Goal: Task Accomplishment & Management: Manage account settings

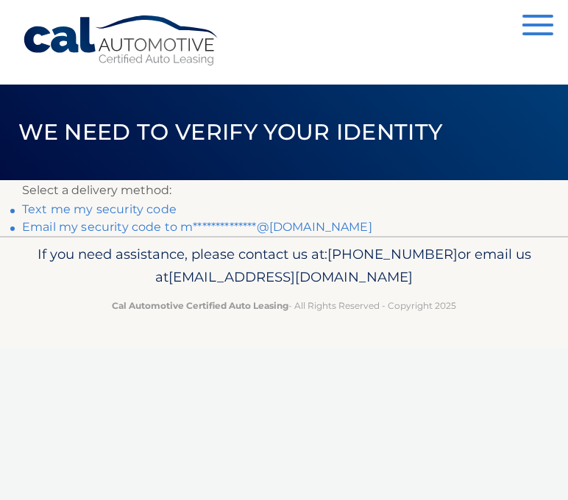
click at [91, 230] on link "**********" at bounding box center [197, 227] width 350 height 14
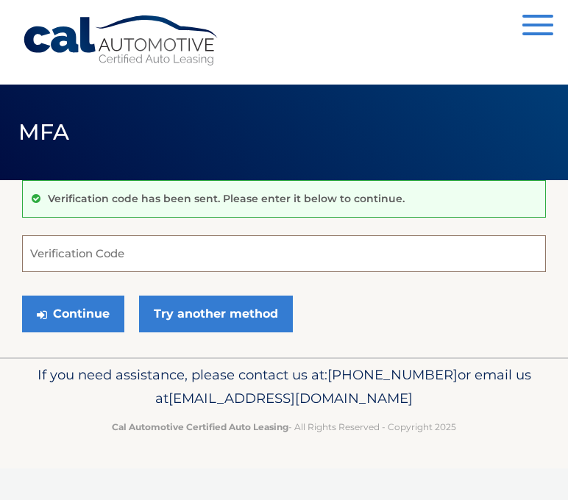
click at [68, 243] on input "Verification Code" at bounding box center [284, 253] width 524 height 37
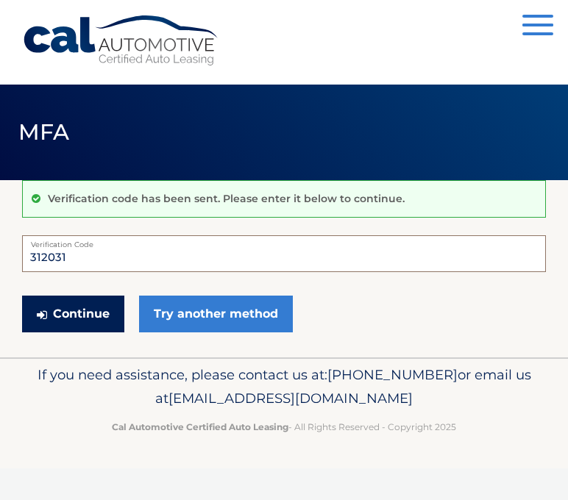
type input "312031"
click at [82, 311] on button "Continue" at bounding box center [73, 314] width 102 height 37
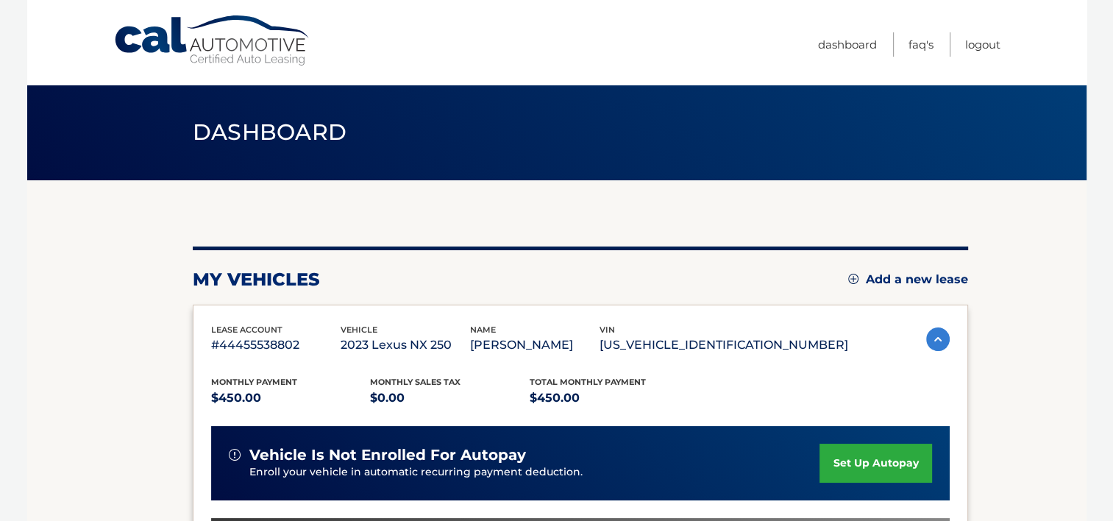
click at [556, 341] on img at bounding box center [938, 339] width 24 height 24
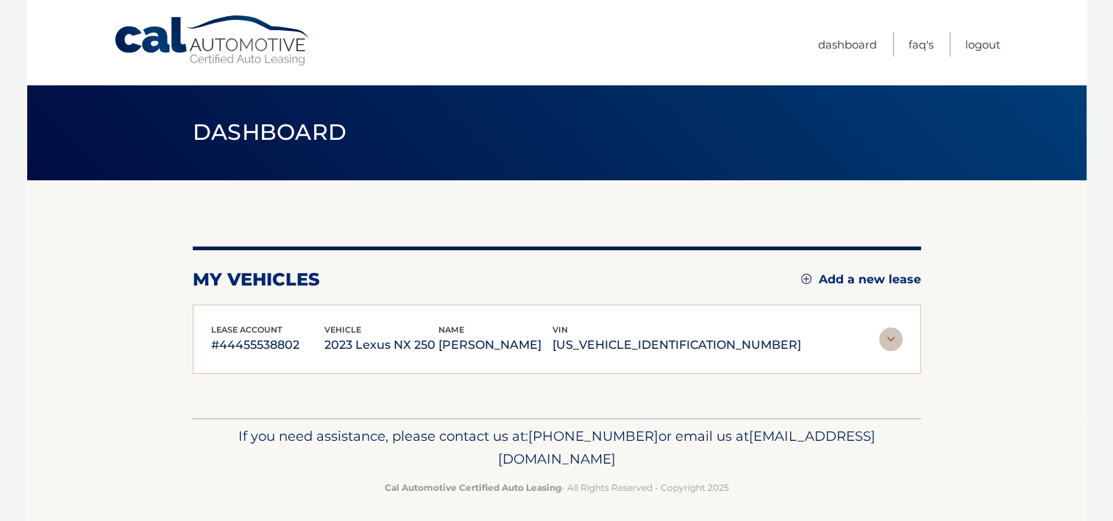
click at [556, 334] on img at bounding box center [891, 339] width 24 height 24
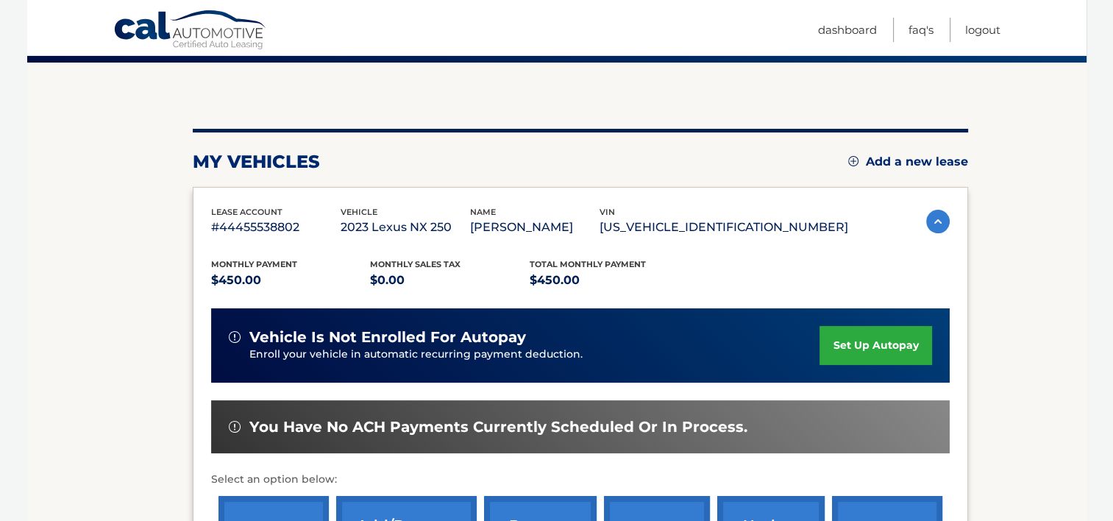
scroll to position [74, 0]
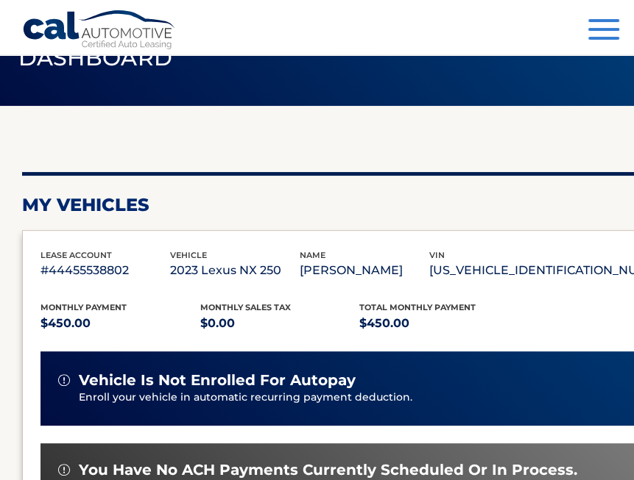
click at [272, 119] on div "my vehicles Add a new lease lease account #44455538802 vehicle 2023 Lexus NX 25…" at bounding box center [410, 406] width 776 height 600
click at [450, 44] on div "Menu Dashboard FAQ's Logout" at bounding box center [316, 27] width 589 height 54
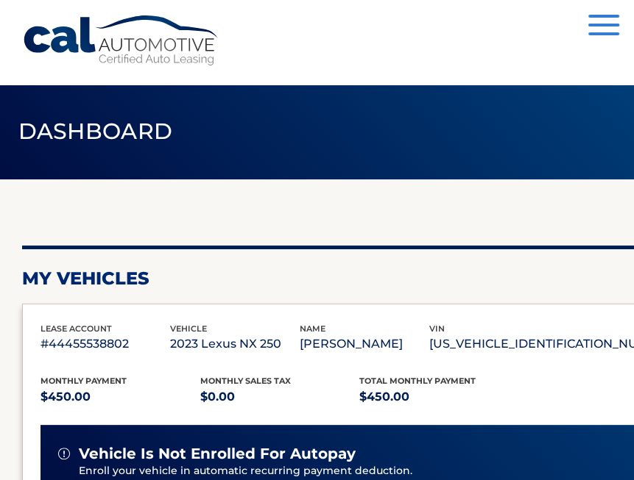
scroll to position [0, 0]
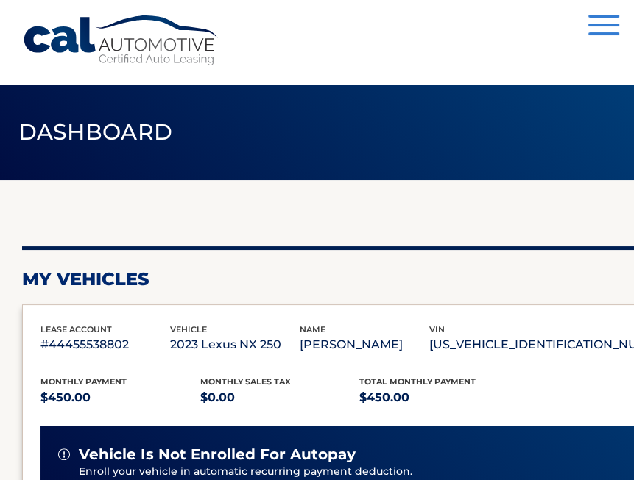
click at [280, 35] on div "Menu Dashboard FAQ's Logout" at bounding box center [316, 42] width 589 height 85
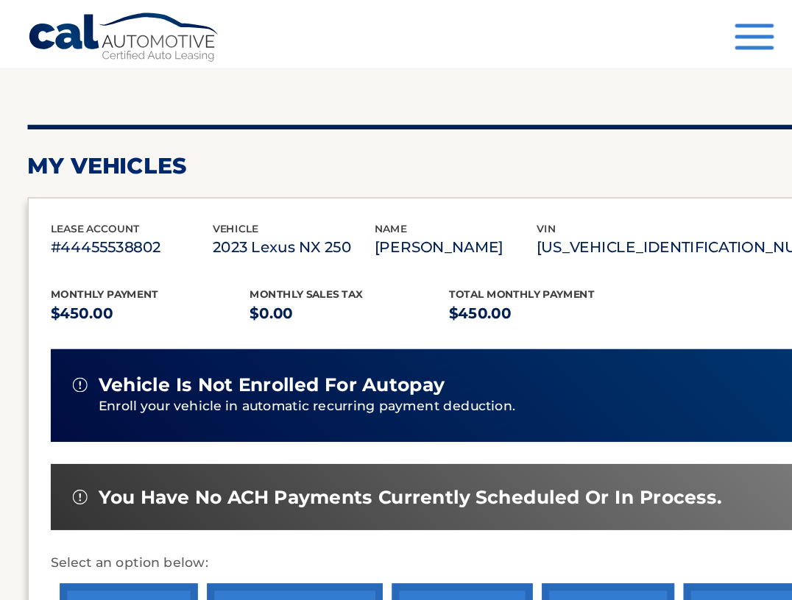
scroll to position [147, 0]
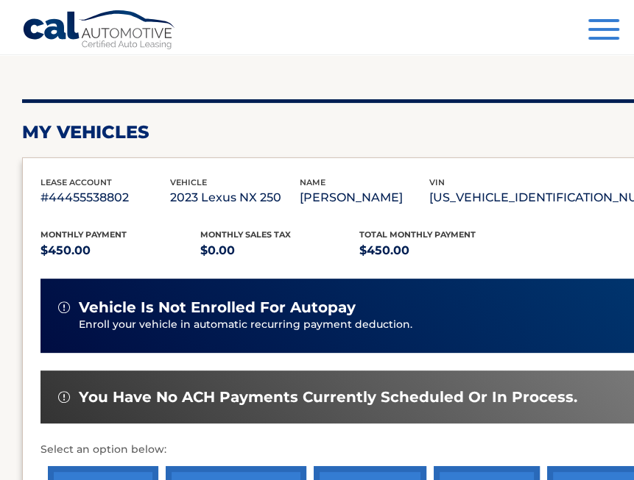
click at [288, 130] on div "my vehicles Add a new lease" at bounding box center [410, 132] width 776 height 22
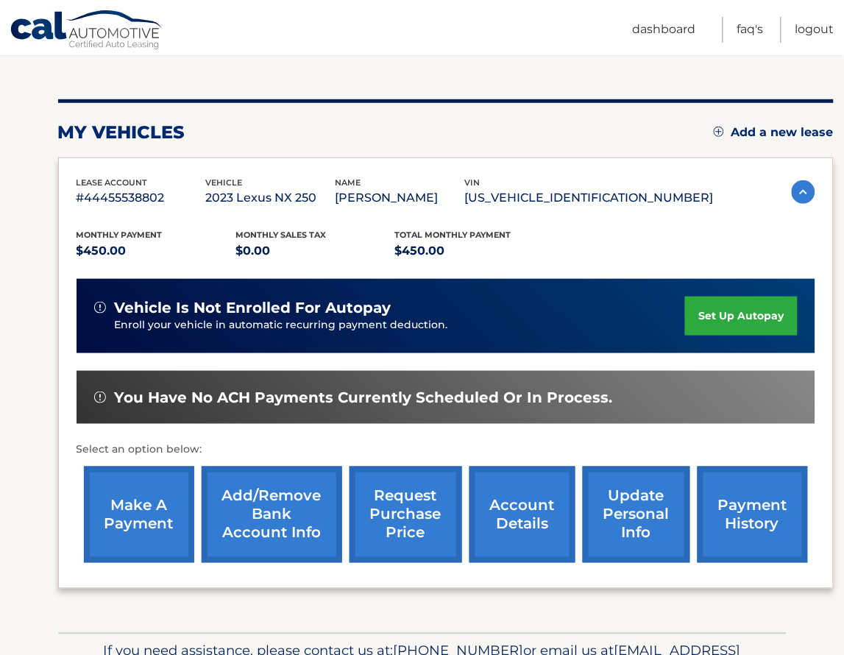
drag, startPoint x: 591, startPoint y: 1, endPoint x: 322, endPoint y: 61, distance: 275.3
click at [322, 61] on div "my vehicles Add a new lease lease account #44455538802 vehicle 2023 Lexus NX 25…" at bounding box center [446, 333] width 776 height 600
click at [556, 129] on link "Add a new lease" at bounding box center [774, 132] width 120 height 15
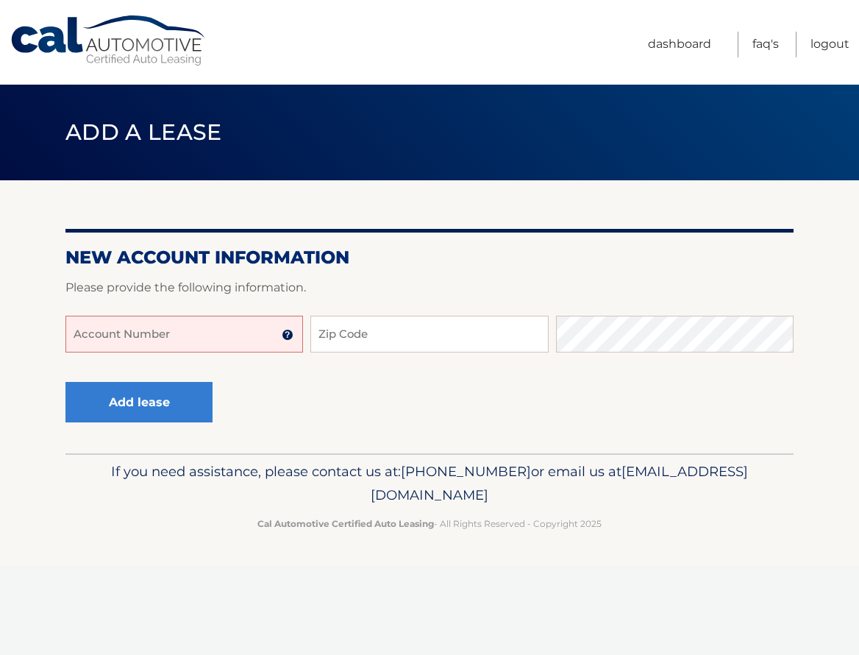
click at [113, 333] on input "Account Number" at bounding box center [184, 334] width 238 height 37
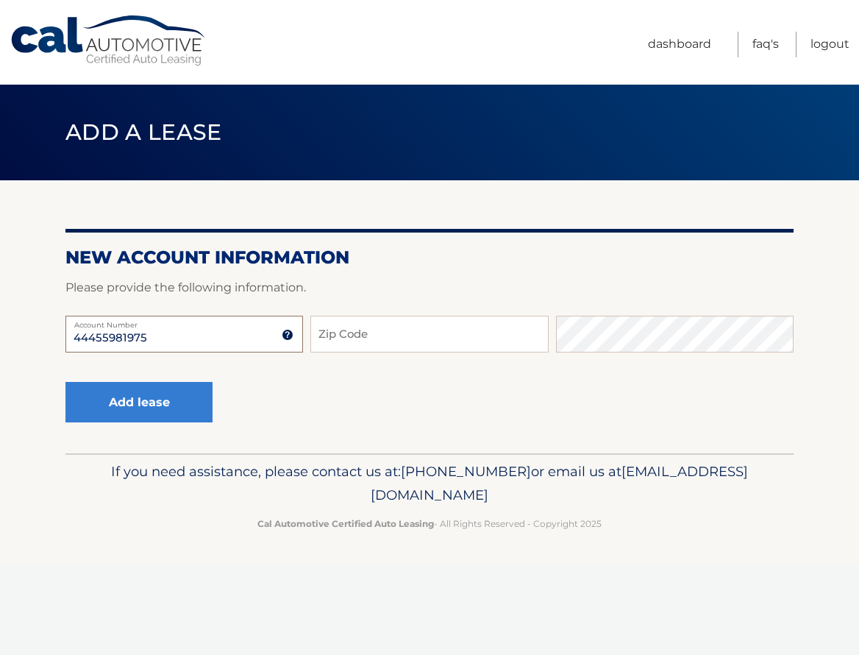
type input "44455981975"
click at [371, 338] on input "Zip Code" at bounding box center [430, 334] width 238 height 37
type input "33480"
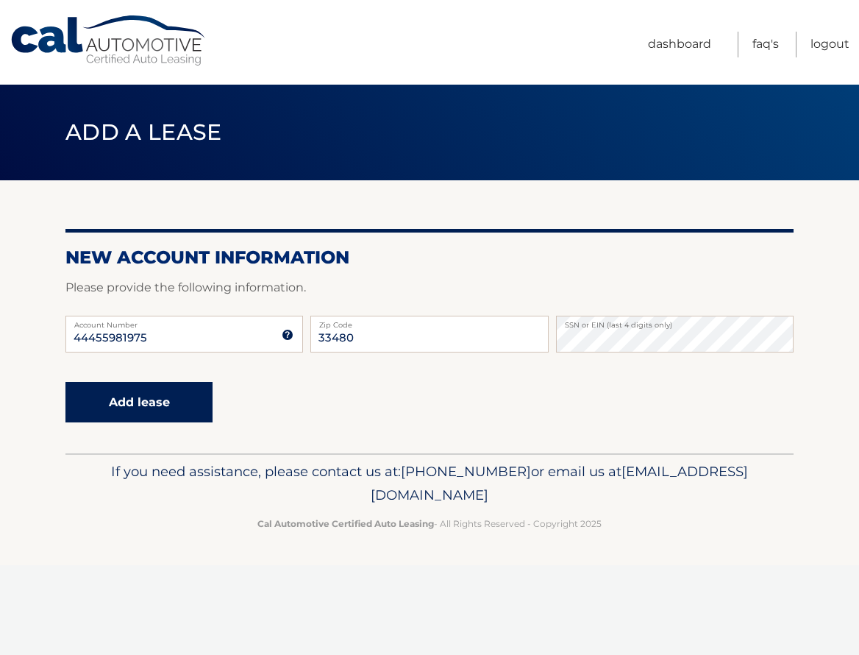
click at [132, 412] on button "Add lease" at bounding box center [138, 402] width 147 height 40
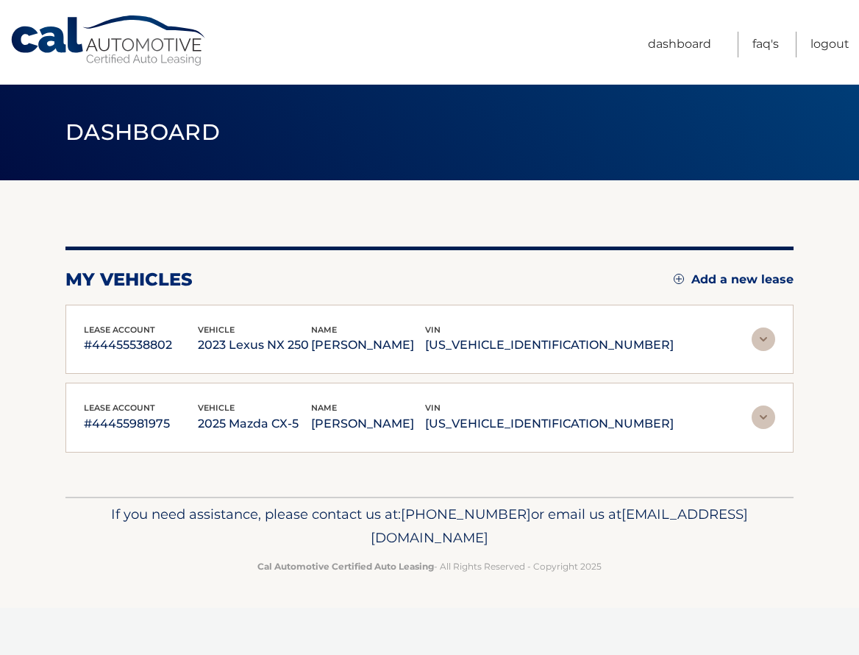
click at [769, 422] on img at bounding box center [764, 417] width 24 height 24
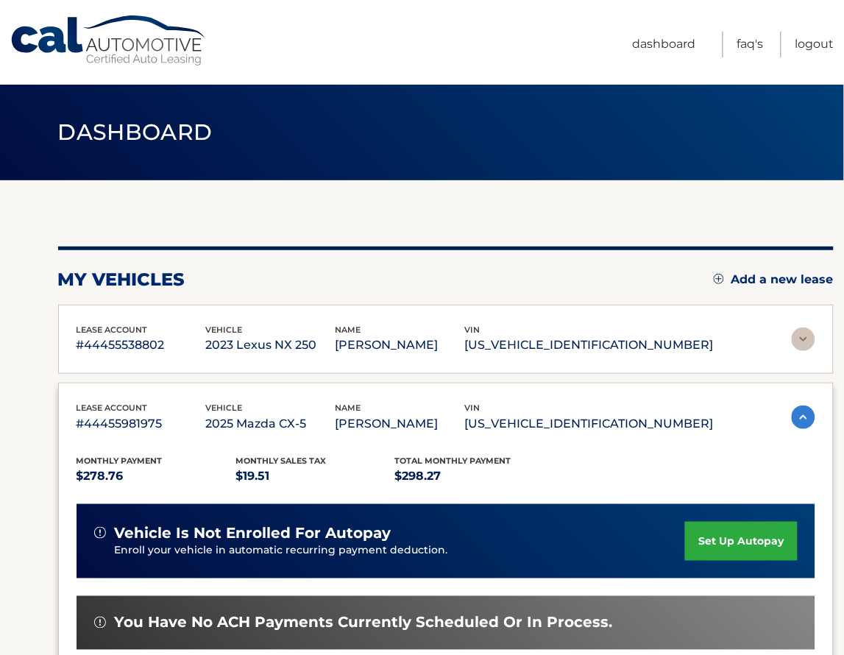
click at [793, 341] on img at bounding box center [804, 339] width 24 height 24
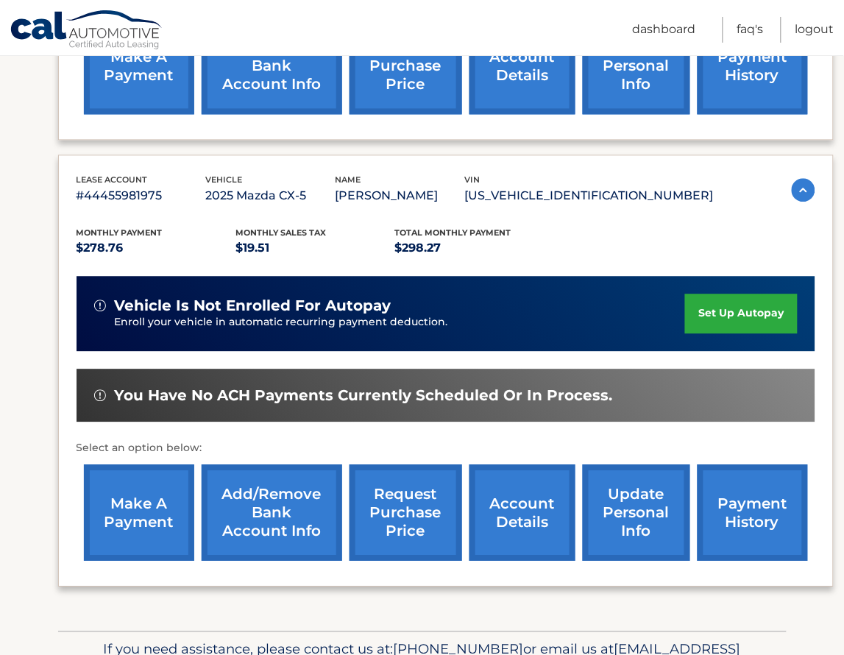
scroll to position [680, 0]
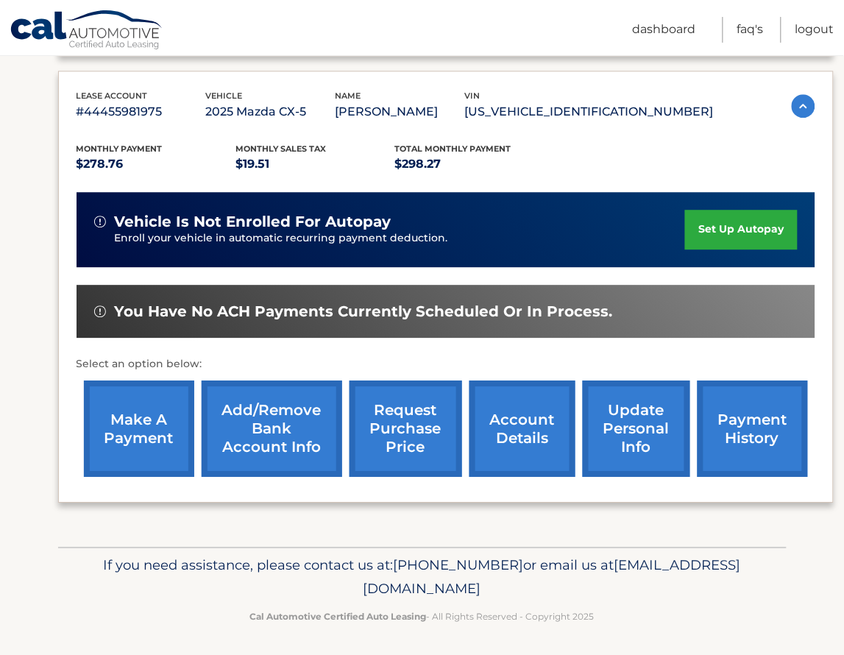
click at [739, 229] on link "set up autopay" at bounding box center [741, 229] width 112 height 39
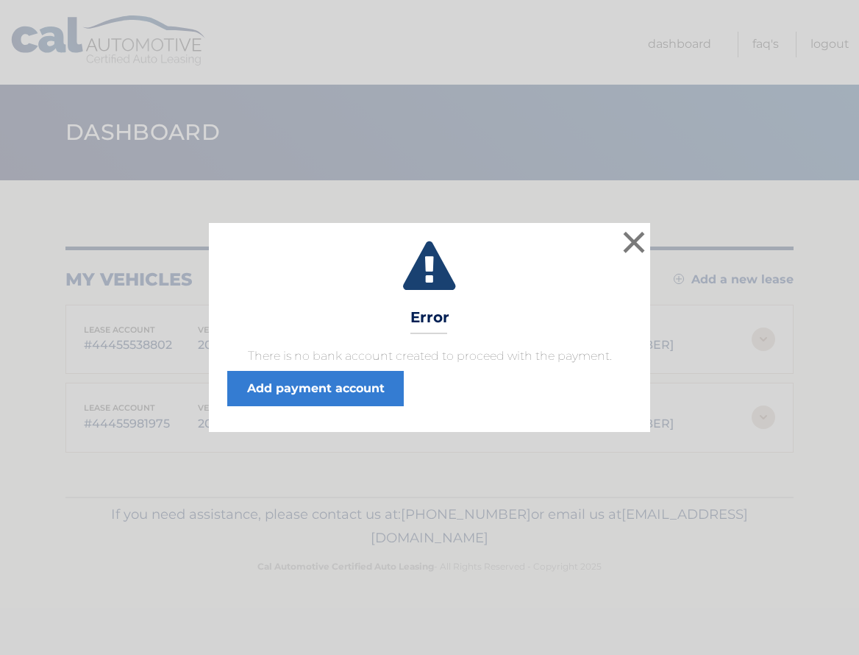
drag, startPoint x: 300, startPoint y: 368, endPoint x: 298, endPoint y: 394, distance: 25.8
click at [301, 368] on span "There is no bank account created to proceed with the payment. Add payment accou…" at bounding box center [429, 376] width 405 height 59
click at [298, 394] on link "Add payment account" at bounding box center [315, 388] width 177 height 35
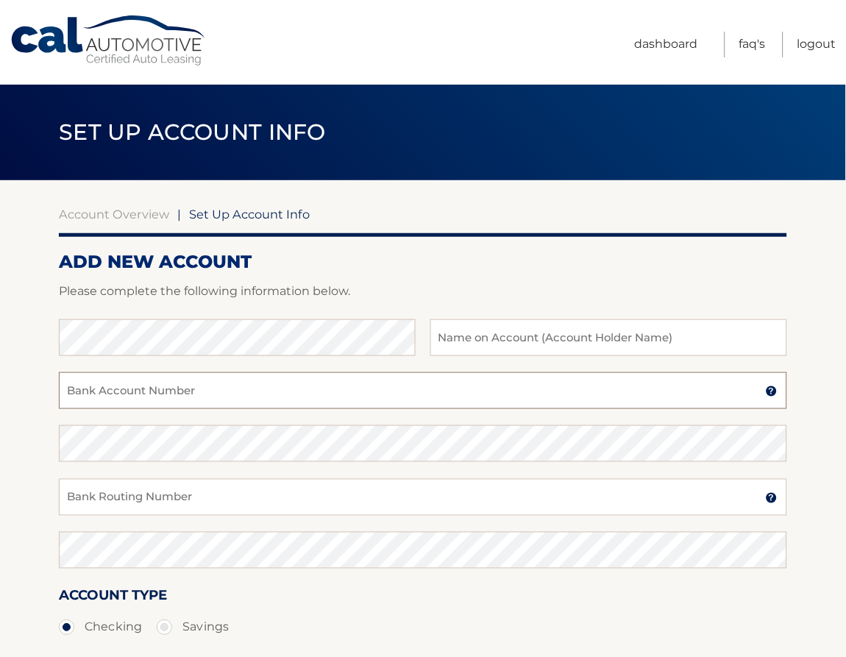
click at [151, 400] on input "Bank Account Number" at bounding box center [423, 390] width 728 height 37
paste input "615877928"
type input "615877928"
click at [180, 500] on input "Bank Routing Number" at bounding box center [423, 497] width 728 height 37
paste input "021000021"
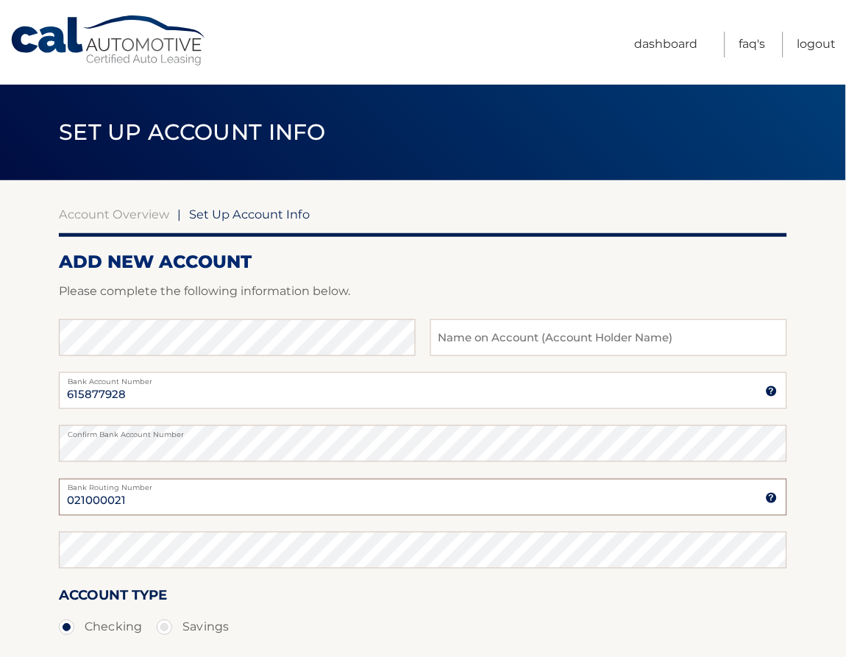
type input "021000021"
click at [562, 341] on input "text" at bounding box center [608, 337] width 357 height 37
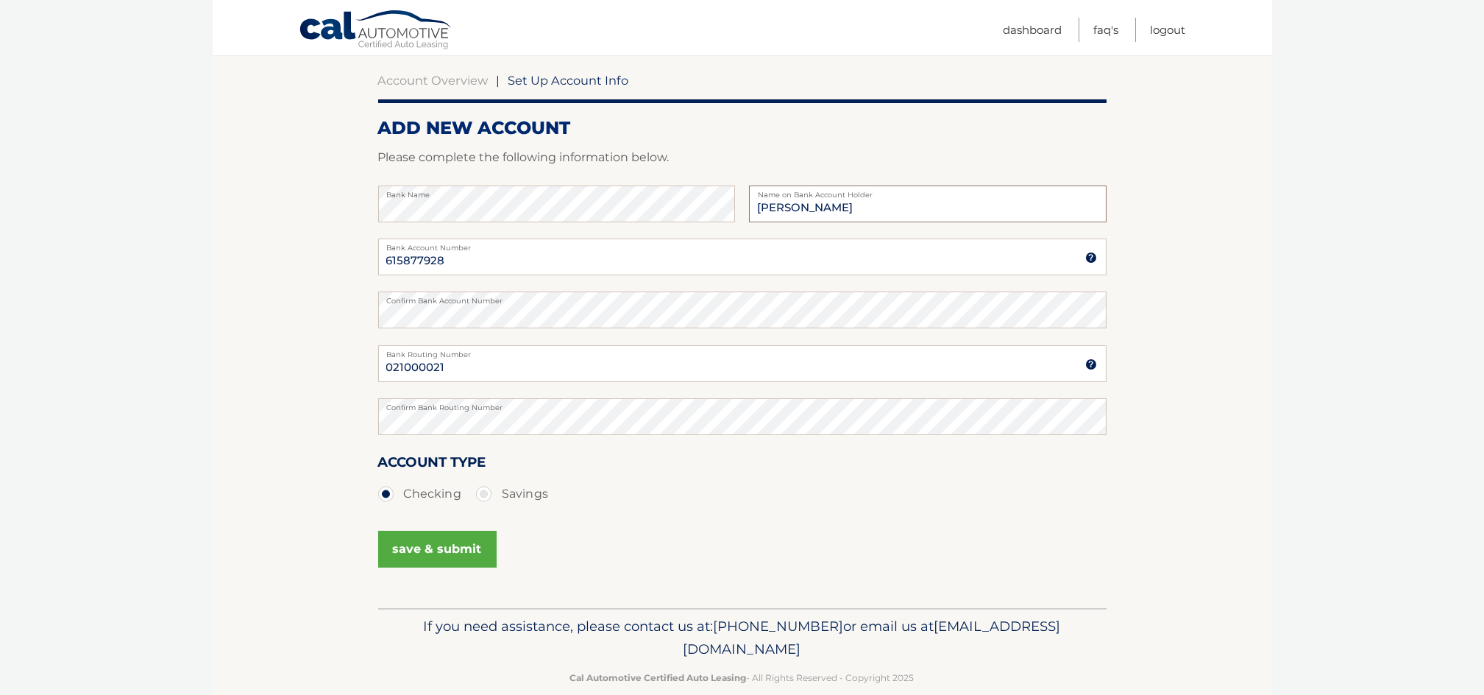
scroll to position [158, 0]
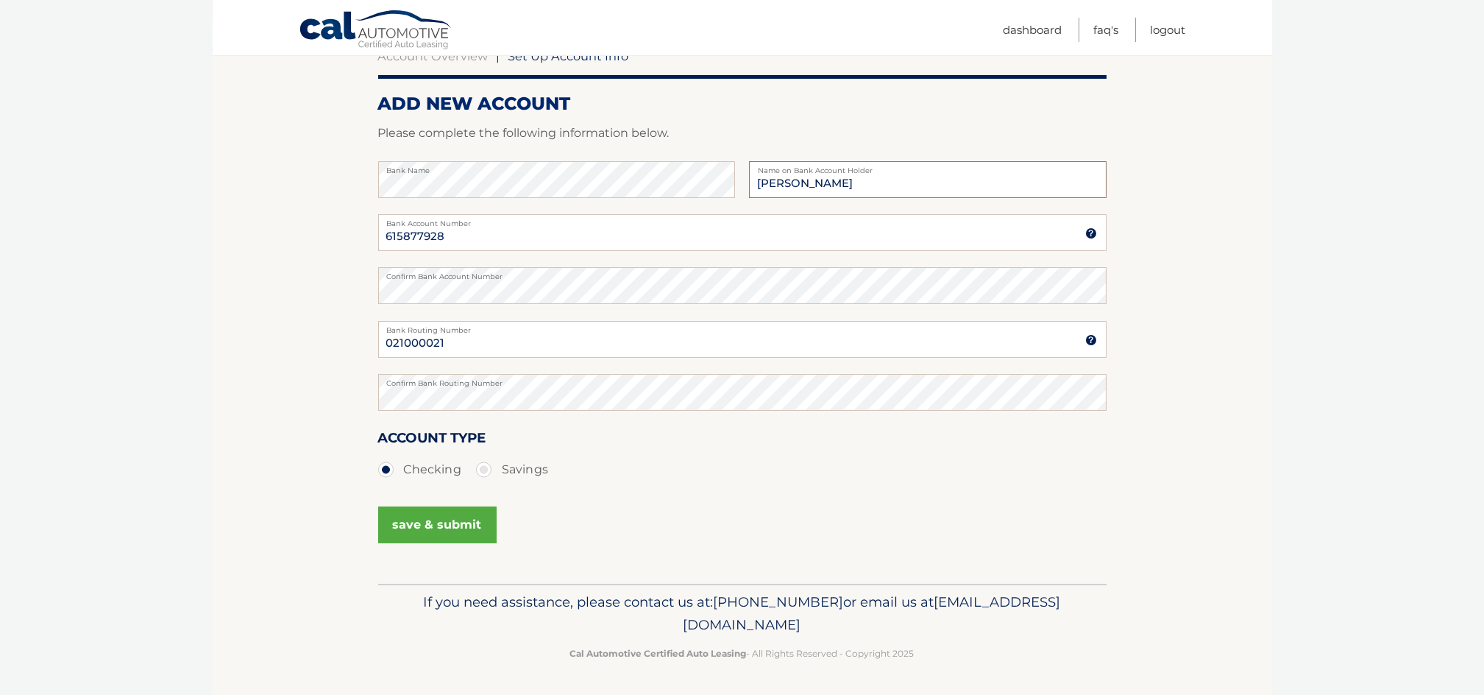
type input "Miranda Verbanac"
click at [428, 525] on button "save & submit" at bounding box center [437, 524] width 118 height 37
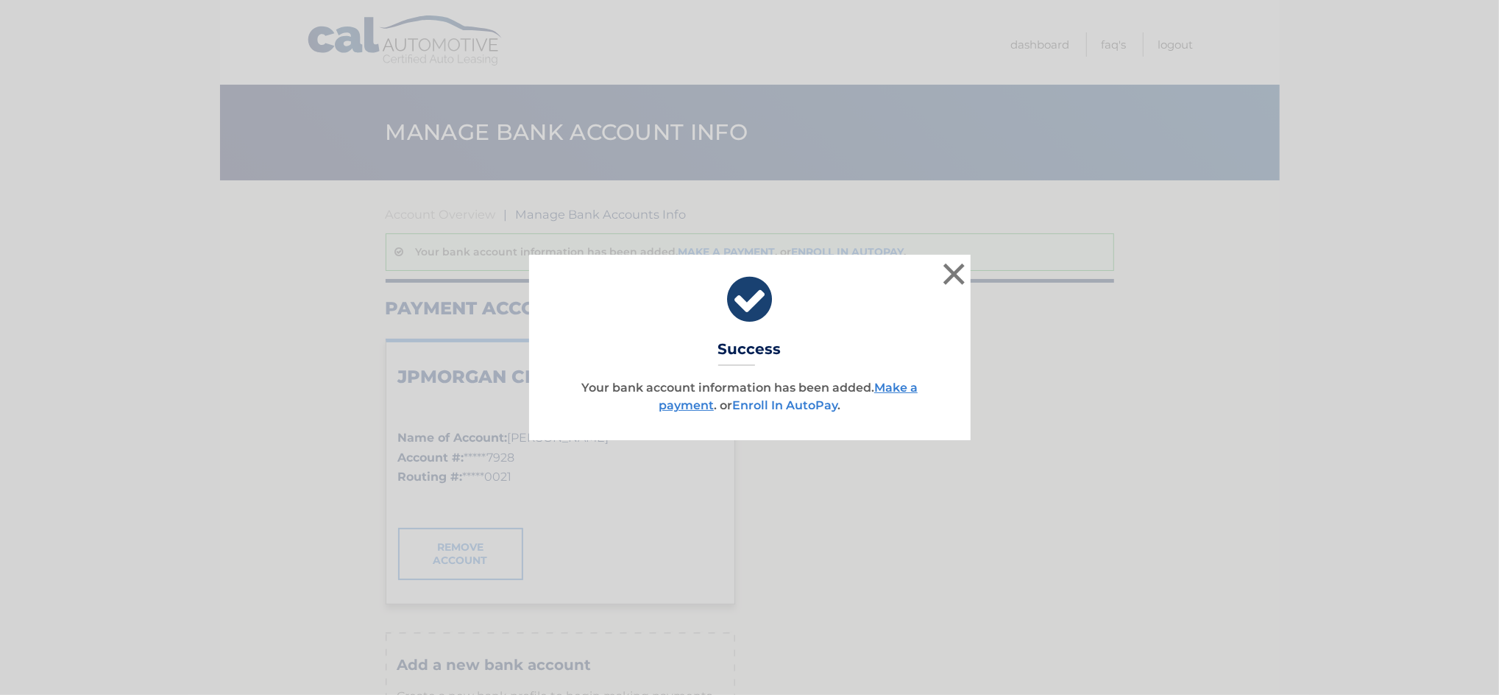
click at [803, 402] on link "Enroll In AutoPay" at bounding box center [784, 405] width 105 height 14
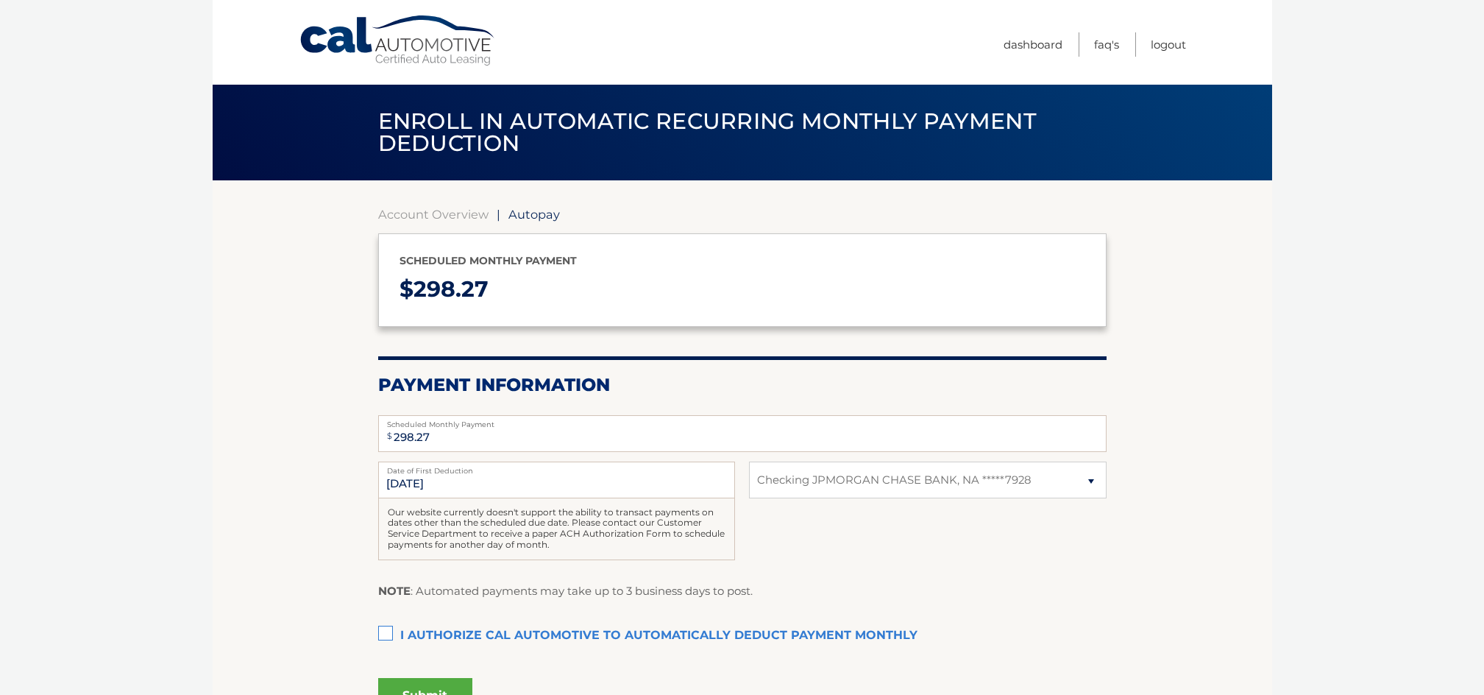
select select "YWI4ZDgxNzctMmJkMy00ZTQ2LWJhODgtOGMzMjBjMTkzMjY5"
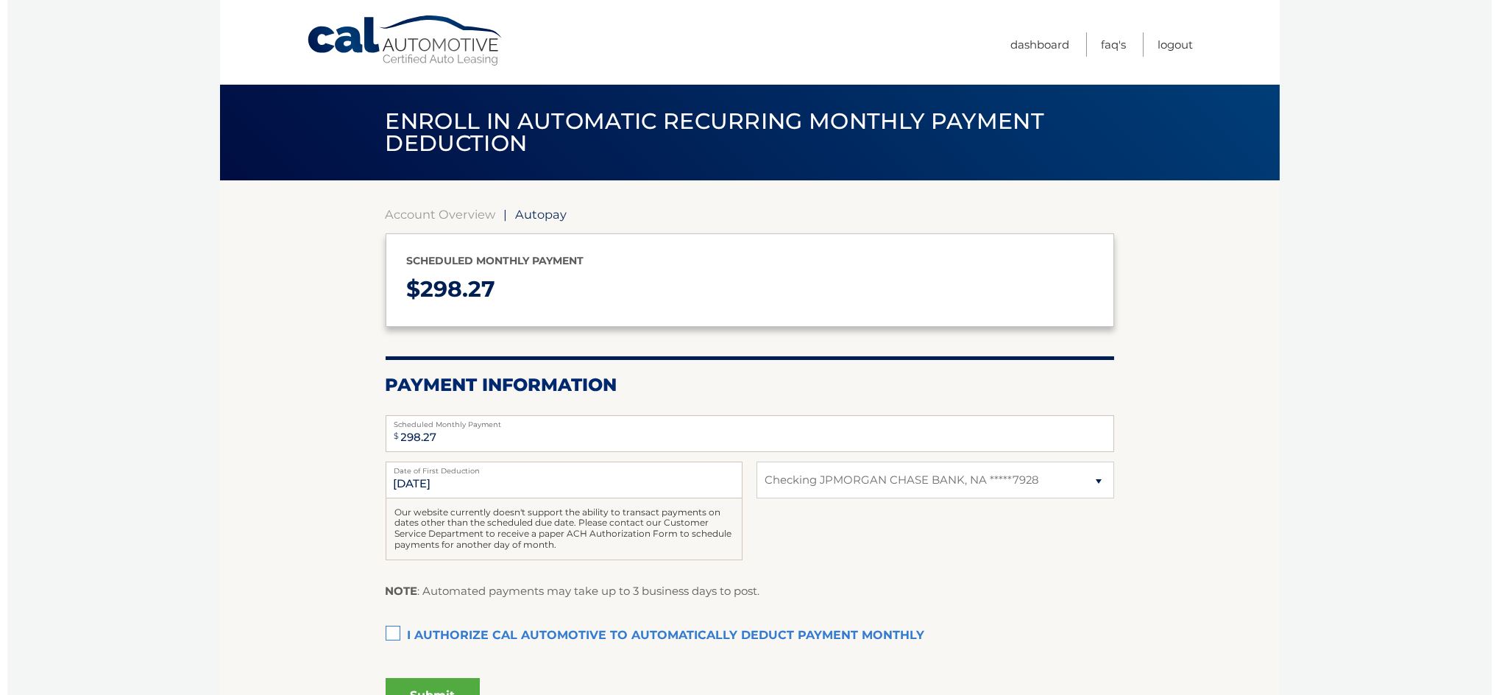
scroll to position [98, 0]
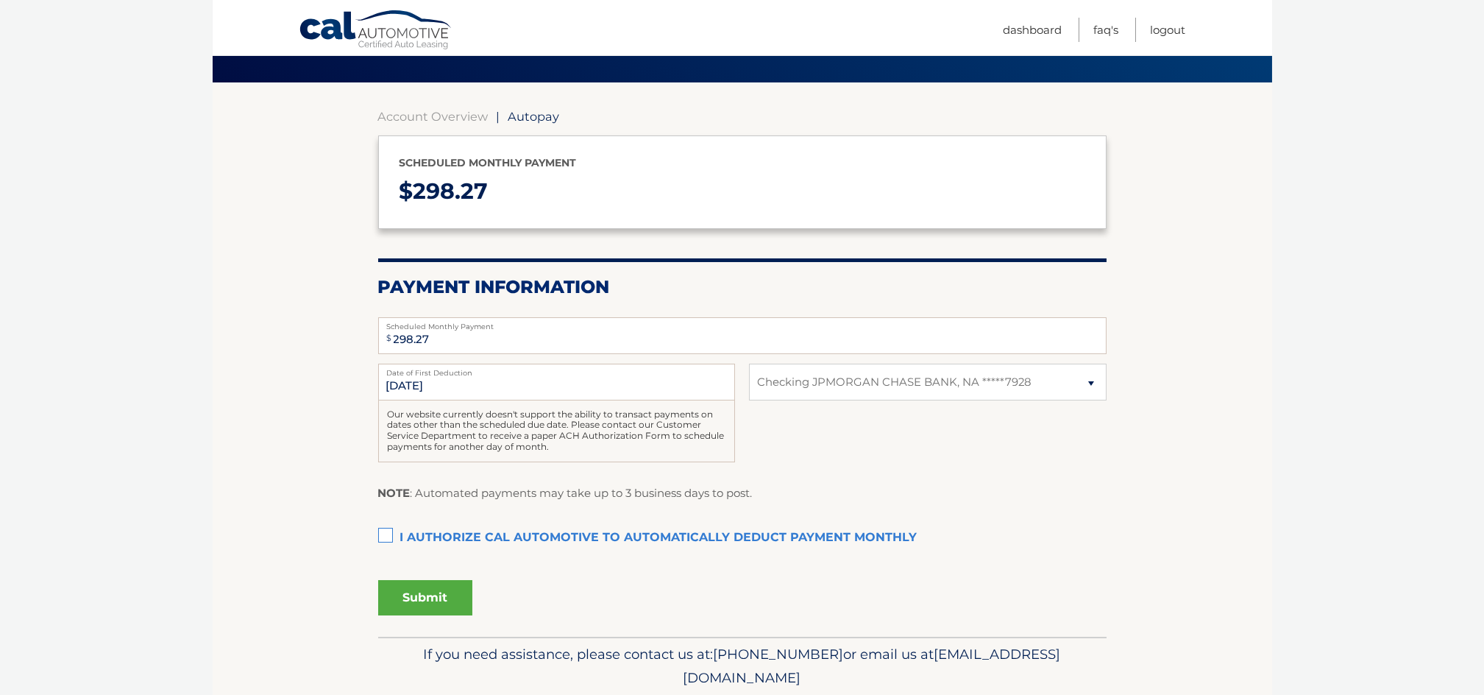
click at [387, 535] on label "I authorize cal automotive to automatically deduct payment monthly This checkbo…" at bounding box center [742, 537] width 728 height 29
click at [0, 0] on input "I authorize cal automotive to automatically deduct payment monthly This checkbo…" at bounding box center [0, 0] width 0 height 0
click at [430, 601] on button "Submit" at bounding box center [425, 597] width 94 height 35
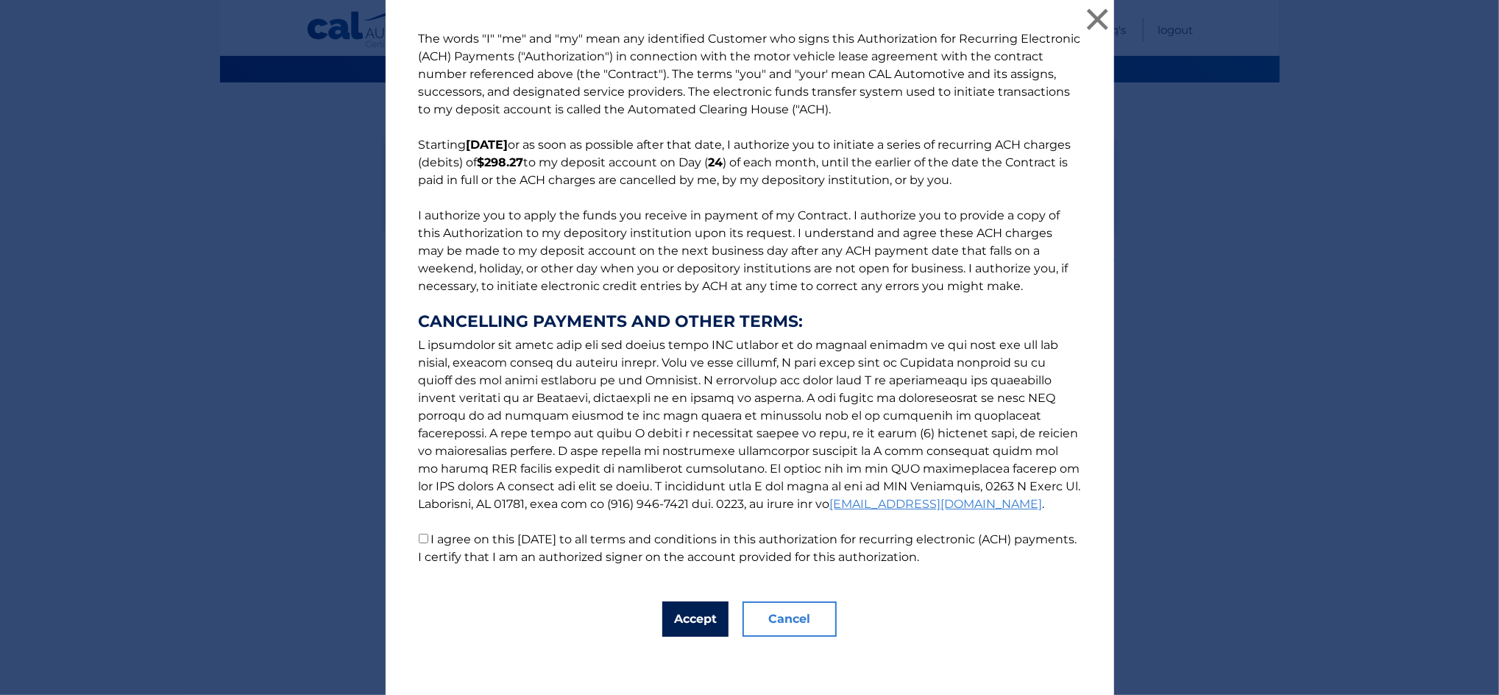
click at [679, 622] on button "Accept" at bounding box center [695, 618] width 66 height 35
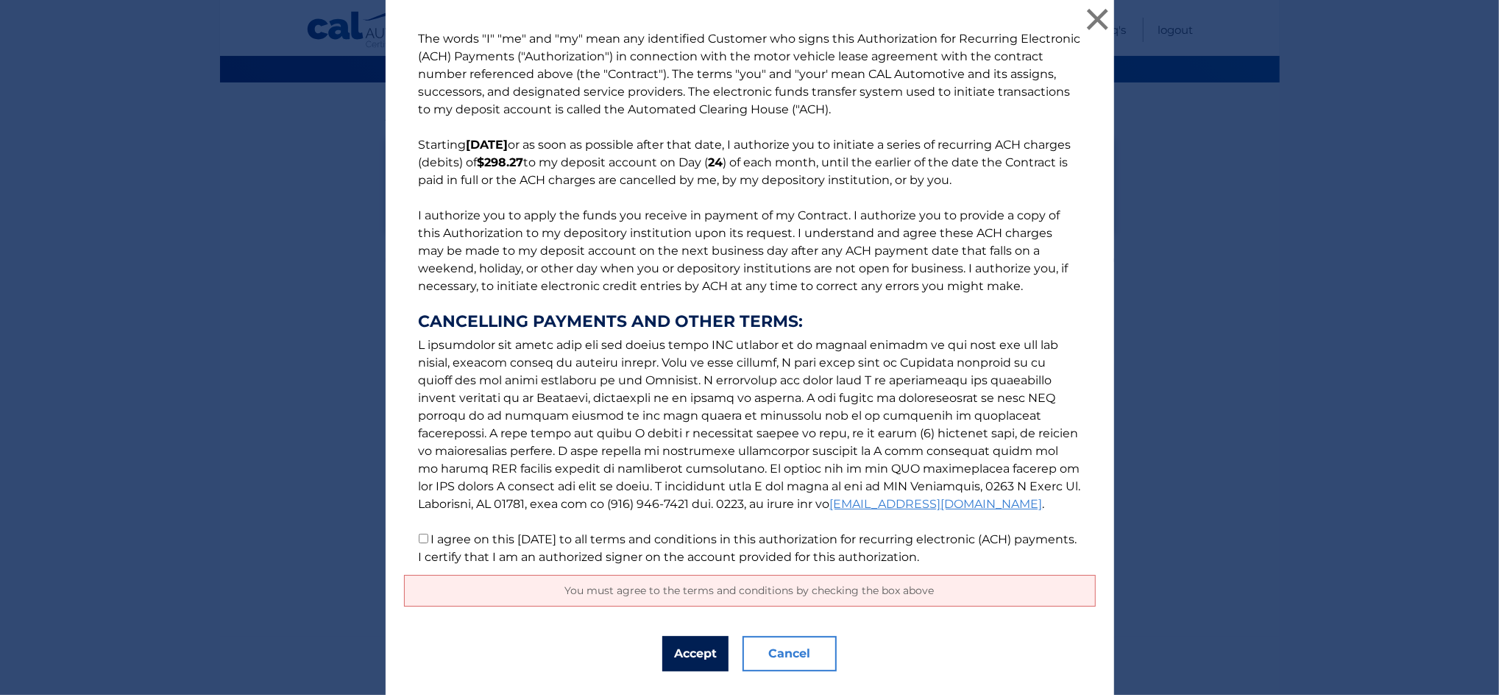
click at [692, 655] on button "Accept" at bounding box center [695, 653] width 66 height 35
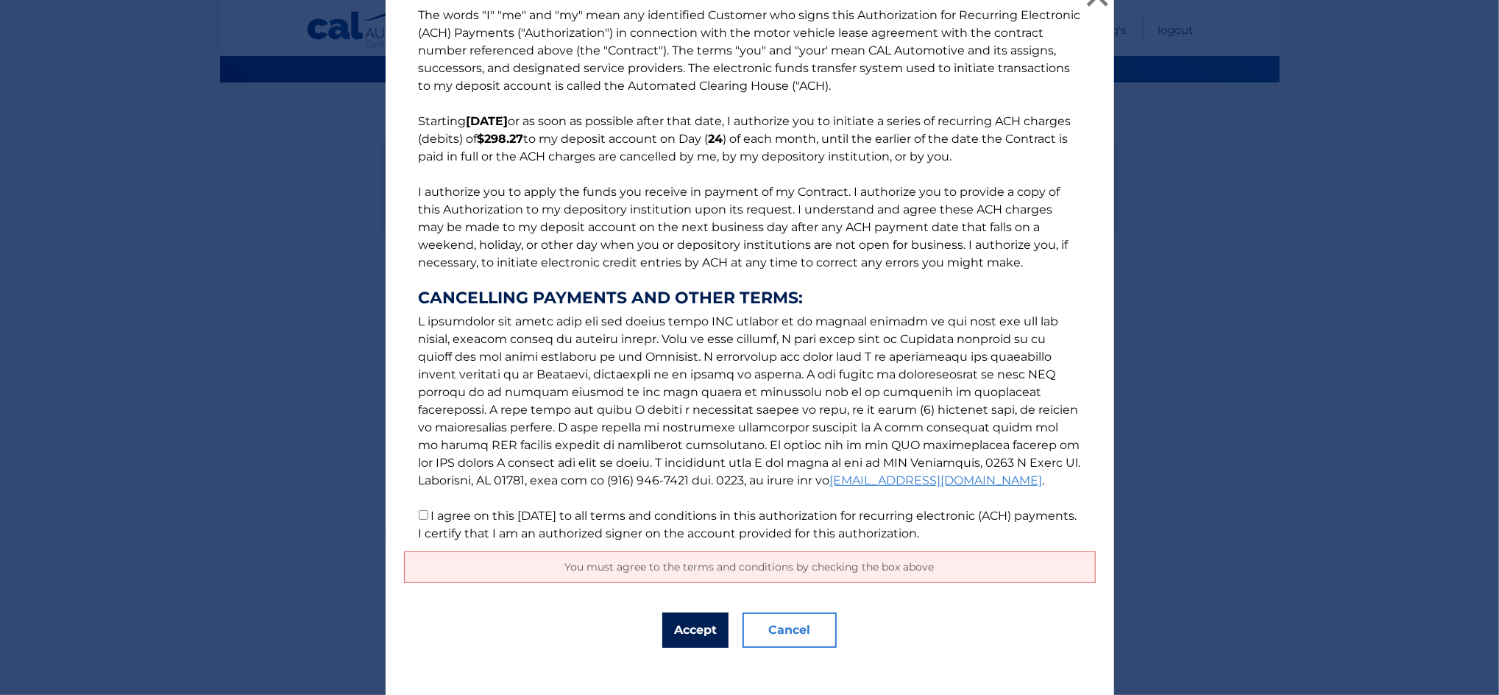
scroll to position [35, 0]
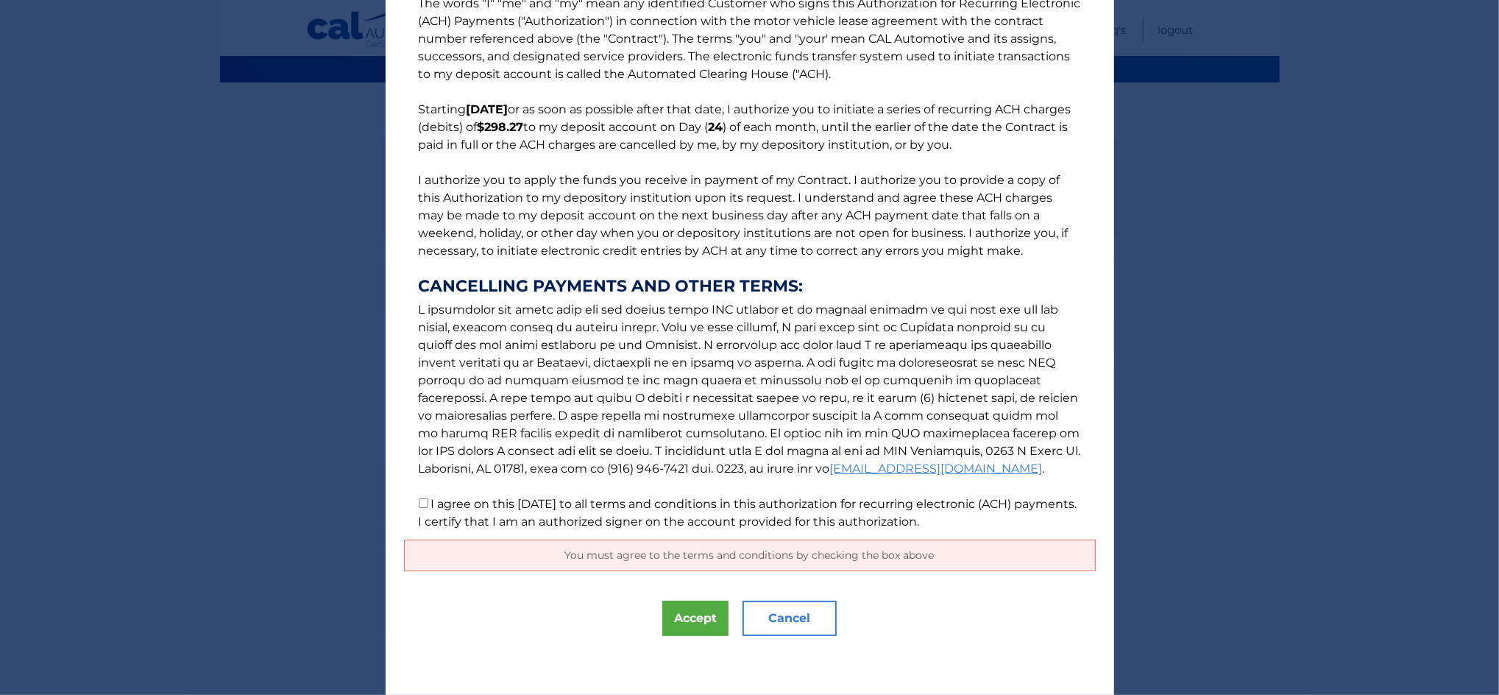
click at [736, 563] on div "You must agree to the terms and conditions by checking the box above" at bounding box center [750, 555] width 692 height 32
click at [684, 556] on span "You must agree to the terms and conditions by checking the box above" at bounding box center [749, 554] width 369 height 13
click at [419, 500] on input "I agree on this 08/27/2025 to all terms and conditions in this authorization fo…" at bounding box center [424, 503] width 10 height 10
checkbox input "true"
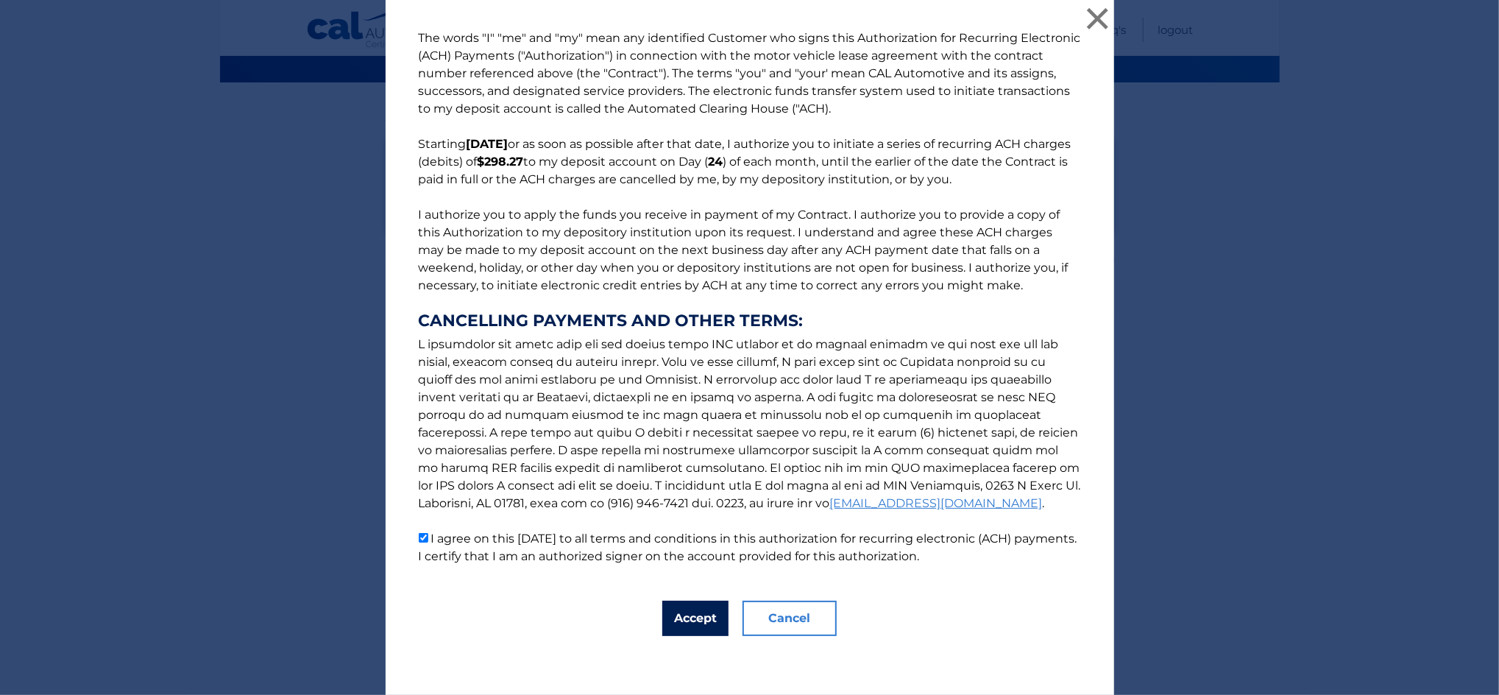
click at [700, 618] on button "Accept" at bounding box center [695, 617] width 66 height 35
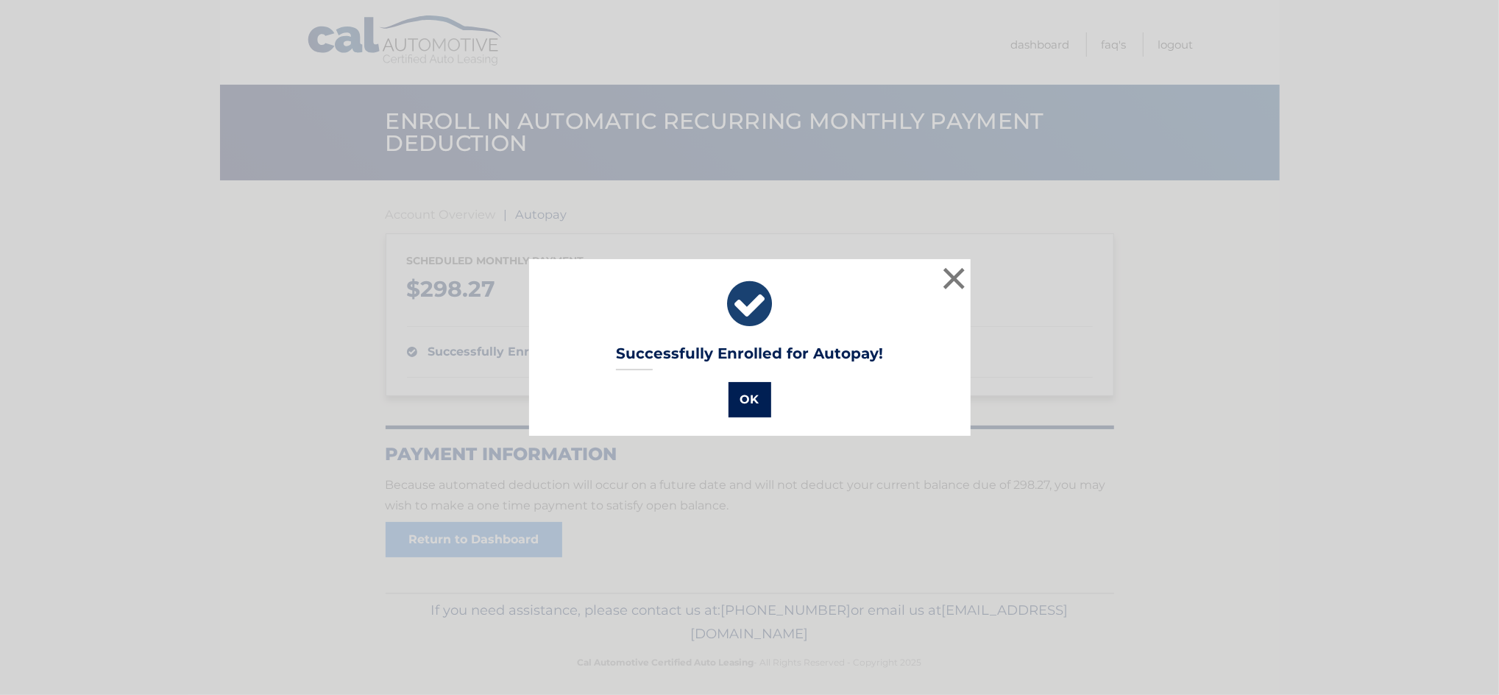
click at [745, 411] on button "OK" at bounding box center [749, 399] width 43 height 35
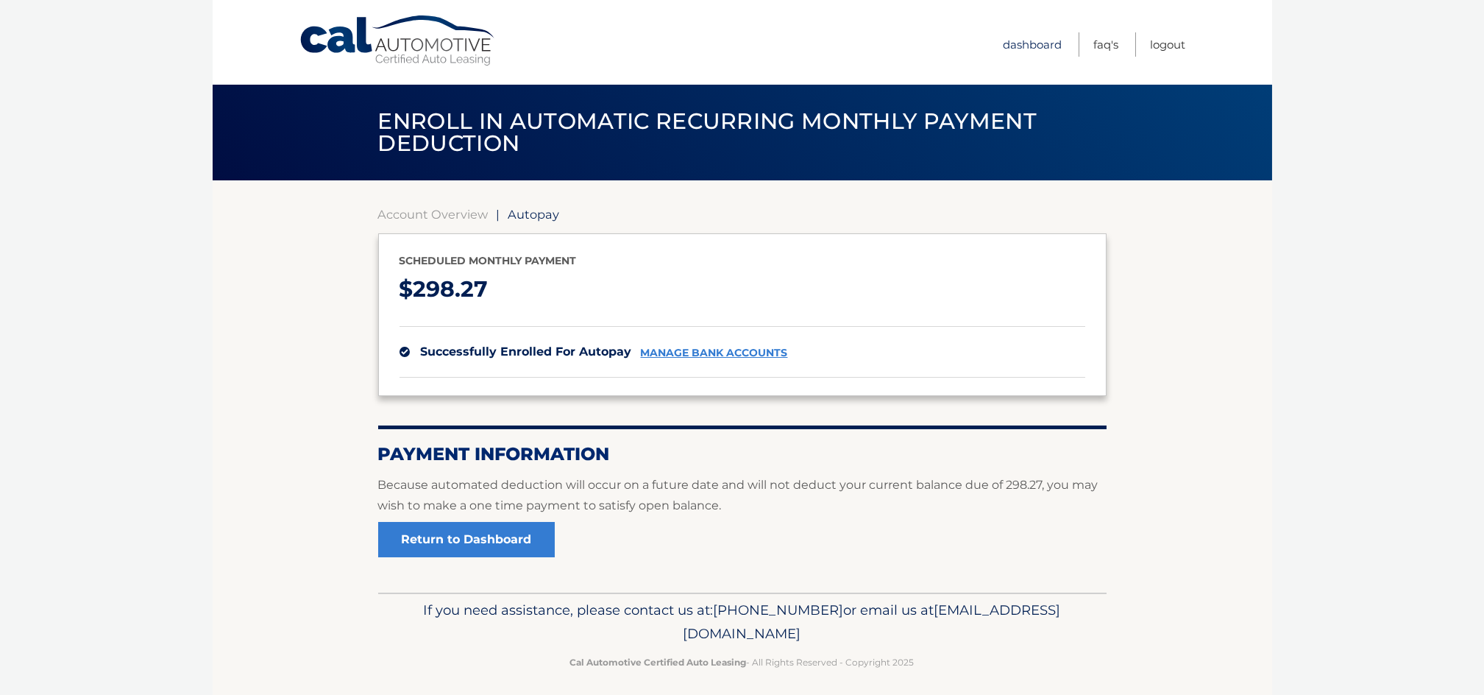
click at [1032, 35] on link "Dashboard" at bounding box center [1033, 44] width 59 height 24
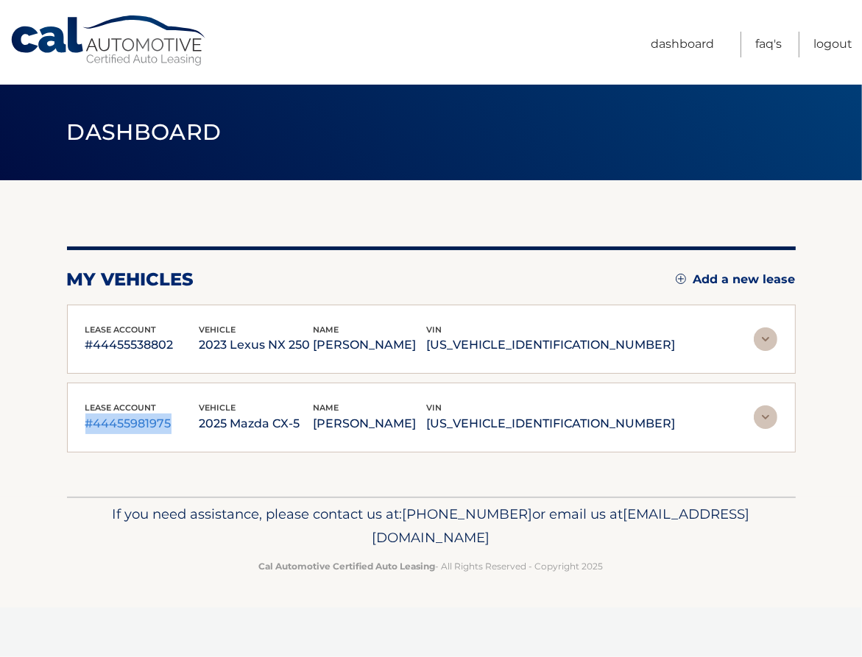
drag, startPoint x: 85, startPoint y: 425, endPoint x: 172, endPoint y: 430, distance: 87.7
click at [172, 430] on p "#44455981975" at bounding box center [142, 424] width 114 height 21
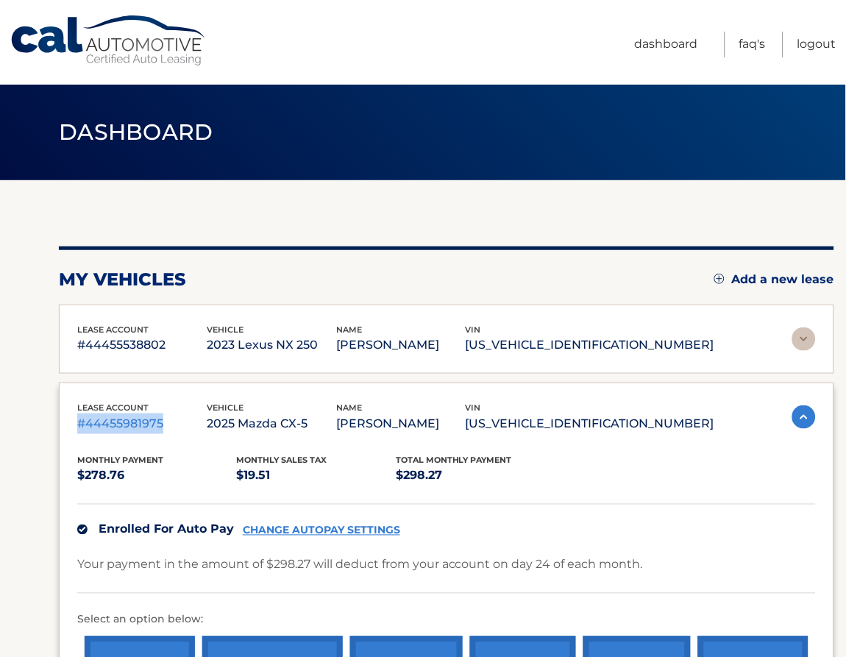
copy p "#44455981975"
click at [241, 421] on p "2025 Mazda CX-5" at bounding box center [271, 424] width 129 height 21
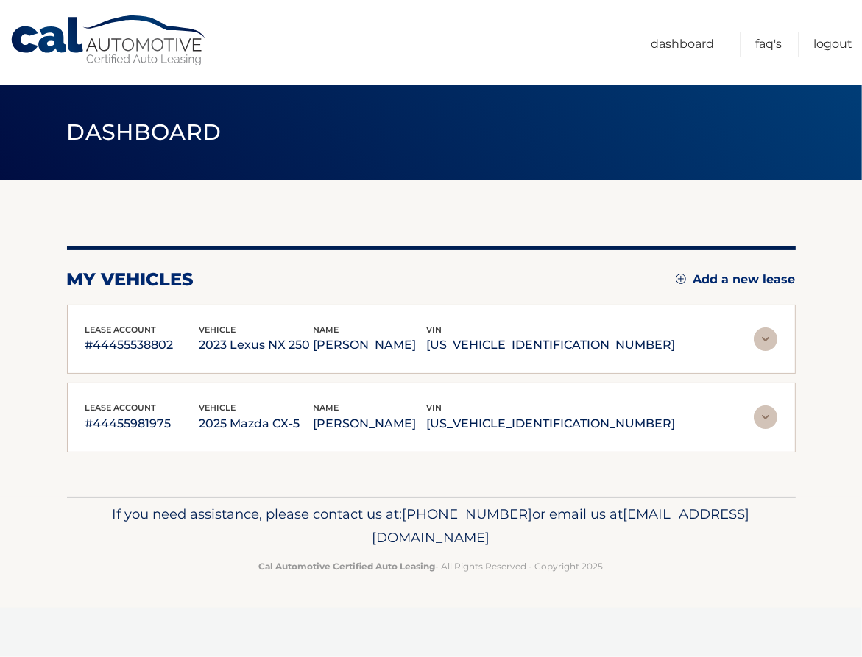
drag, startPoint x: 231, startPoint y: 425, endPoint x: 350, endPoint y: 426, distance: 119.2
click at [313, 426] on p "2025 Mazda CX-5" at bounding box center [256, 424] width 114 height 21
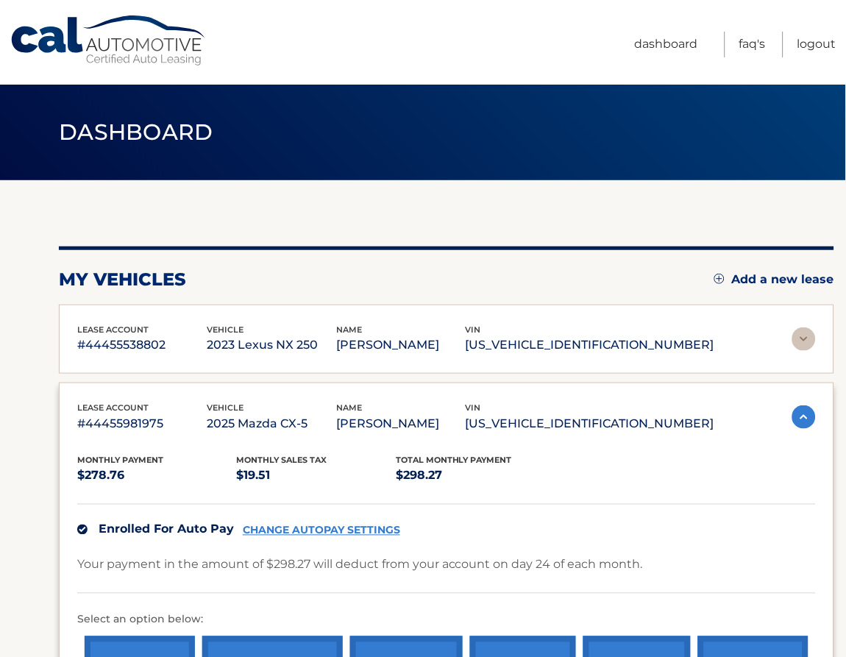
copy p "2025 Mazda CX-5"
drag, startPoint x: 548, startPoint y: 422, endPoint x: 689, endPoint y: 430, distance: 140.8
click at [689, 430] on p "[US_VEHICLE_IDENTIFICATION_NUMBER]" at bounding box center [590, 424] width 249 height 21
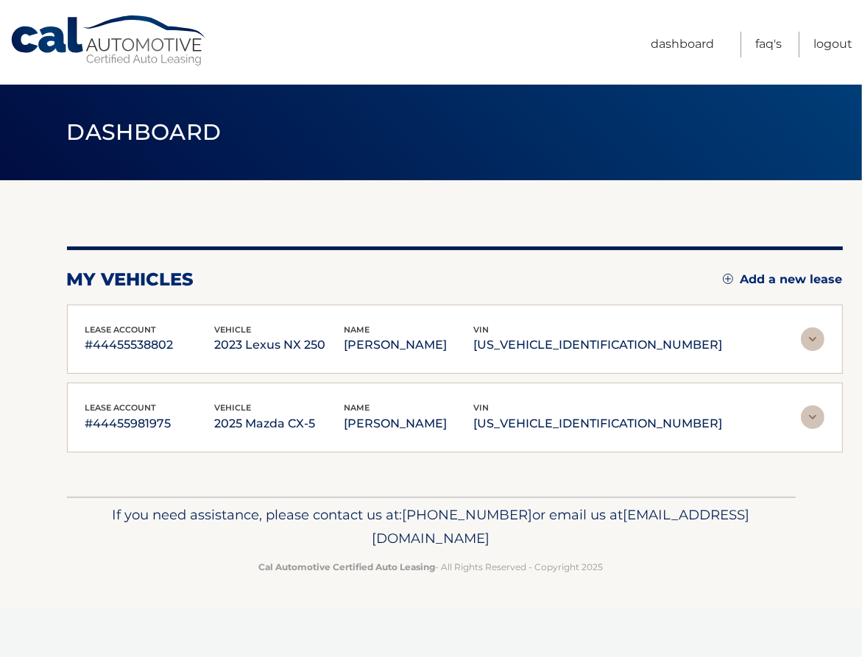
copy p "[US_VEHICLE_IDENTIFICATION_NUMBER]"
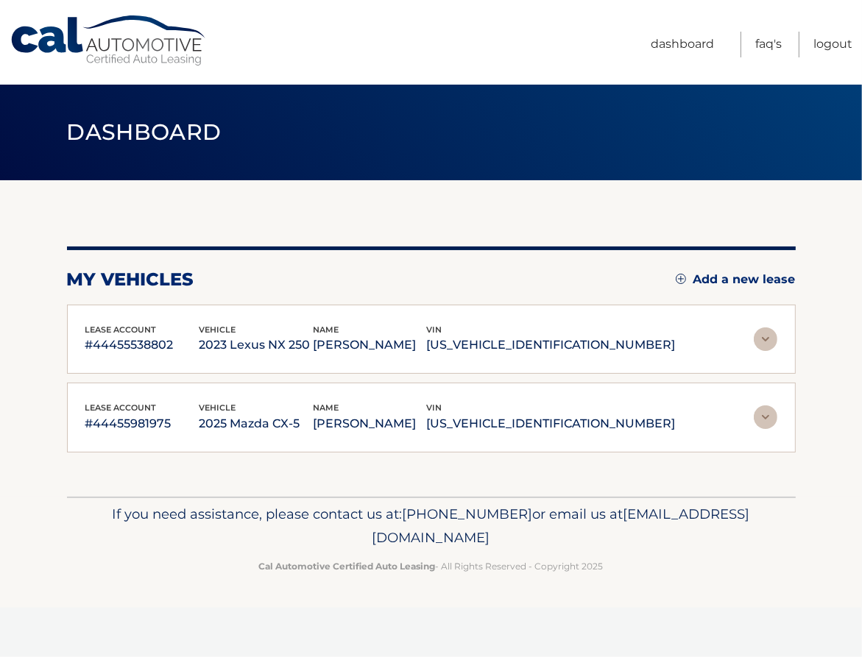
drag, startPoint x: 551, startPoint y: 52, endPoint x: 432, endPoint y: 38, distance: 120.0
click at [432, 38] on nav "Menu Dashboard FAQ's Logout" at bounding box center [536, 42] width 632 height 85
click at [390, 210] on div "my vehicles Add a new lease lease account #44455538802 vehicle 2023 Lexus NX 25…" at bounding box center [431, 338] width 728 height 316
